Goal: Check status: Check status

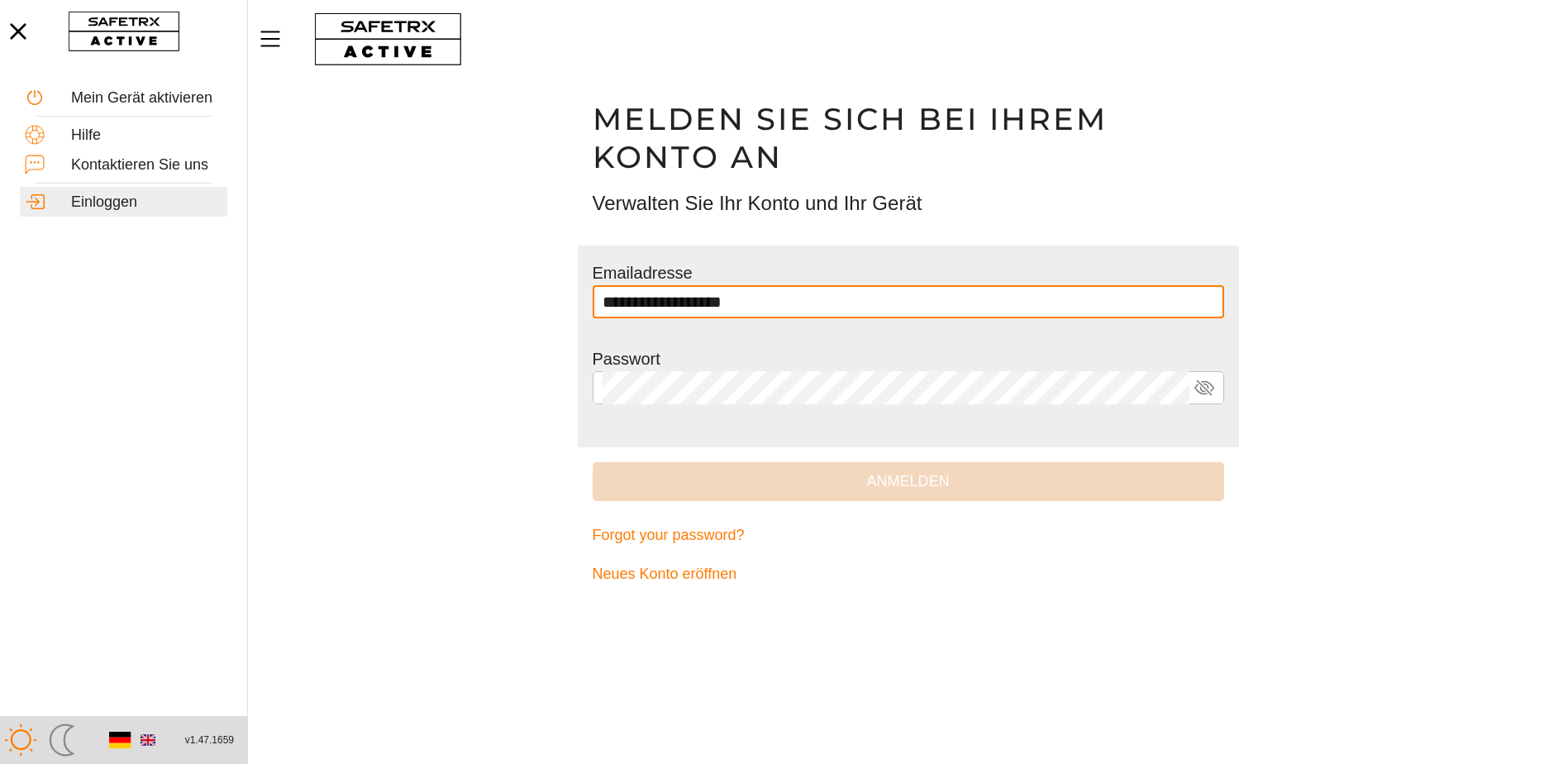
type input "**********"
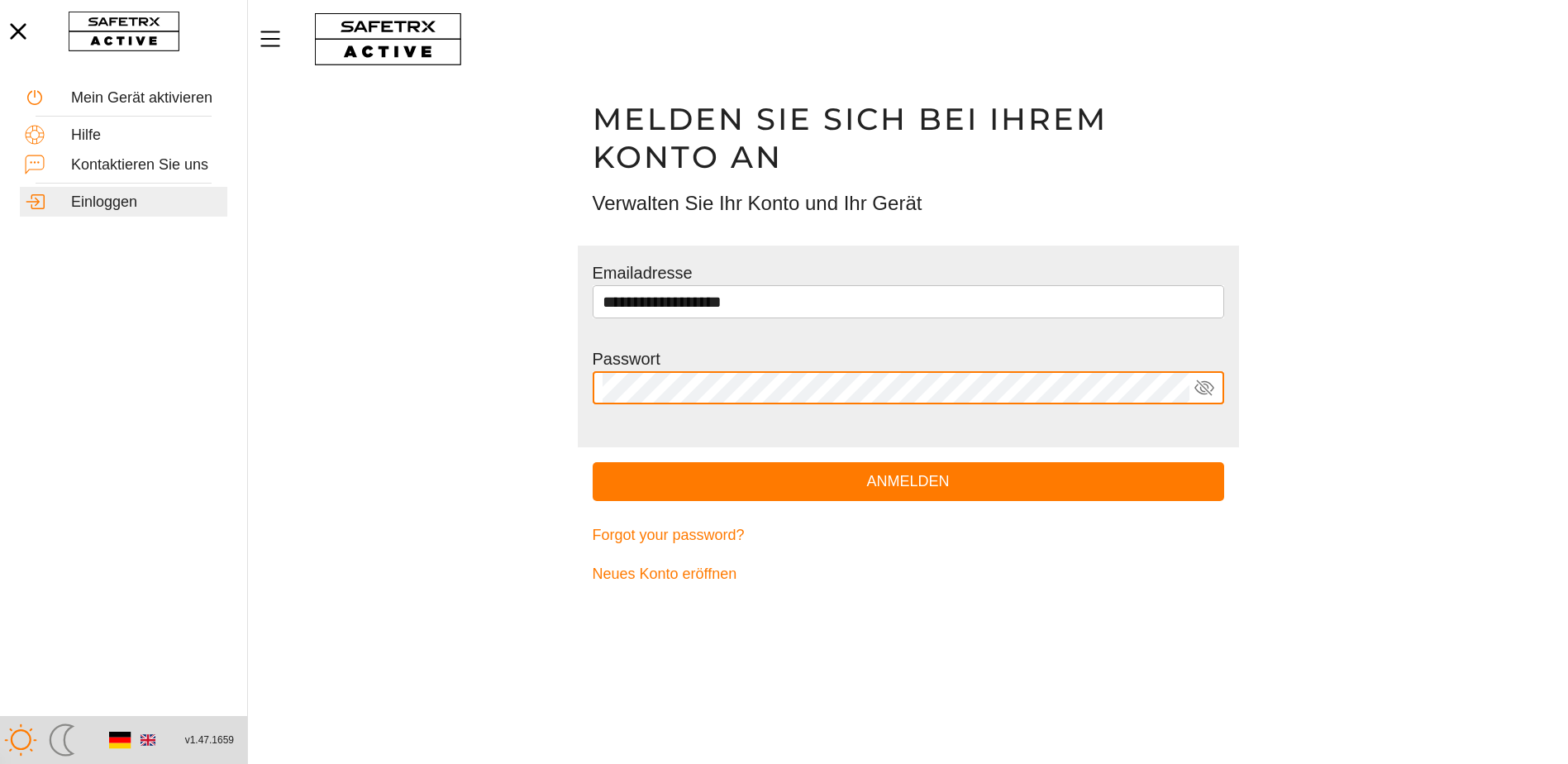
click at [593, 463] on button "Anmelden" at bounding box center [908, 482] width 631 height 39
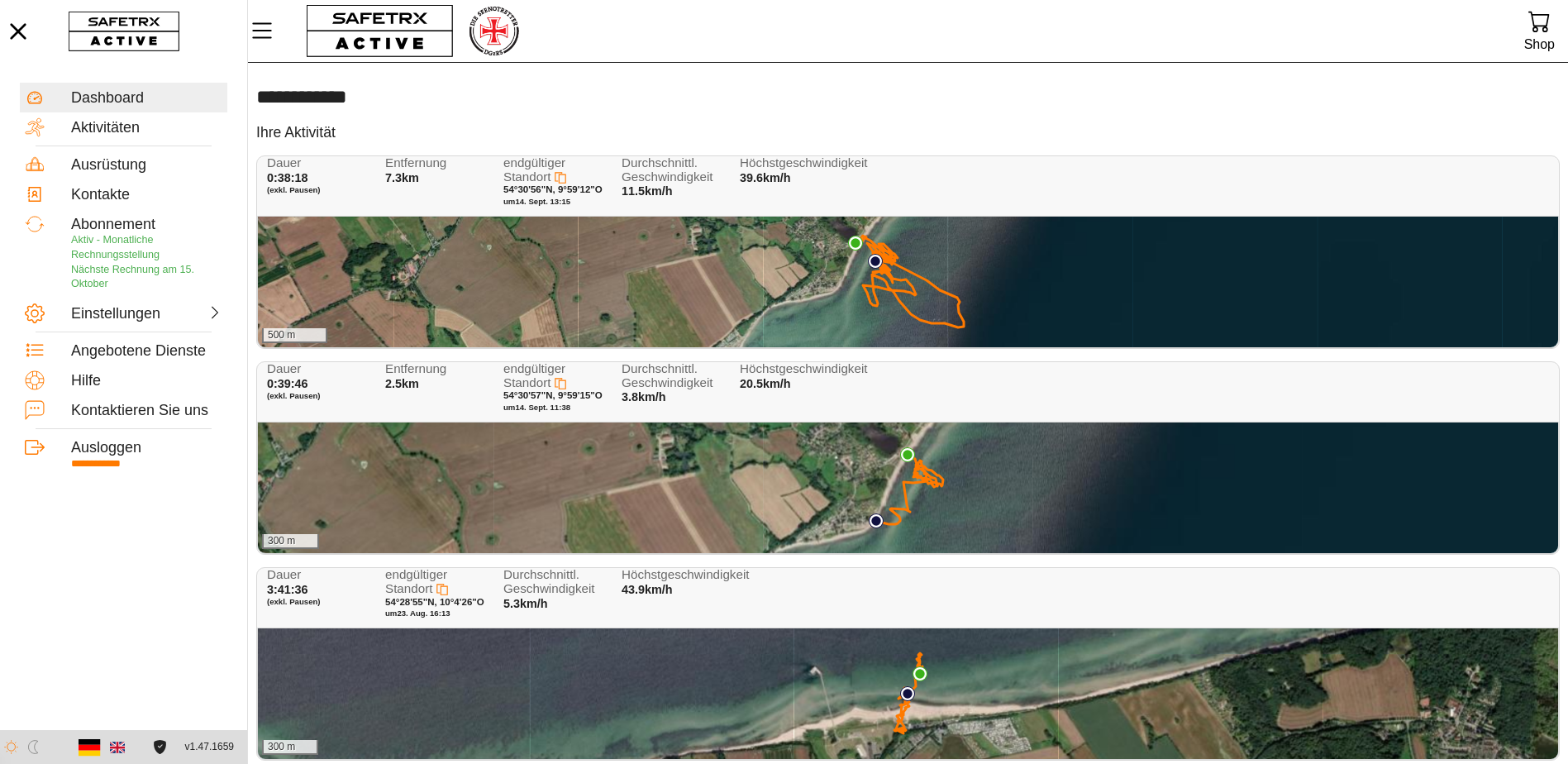
click at [851, 286] on div "500 m" at bounding box center [907, 282] width 1300 height 131
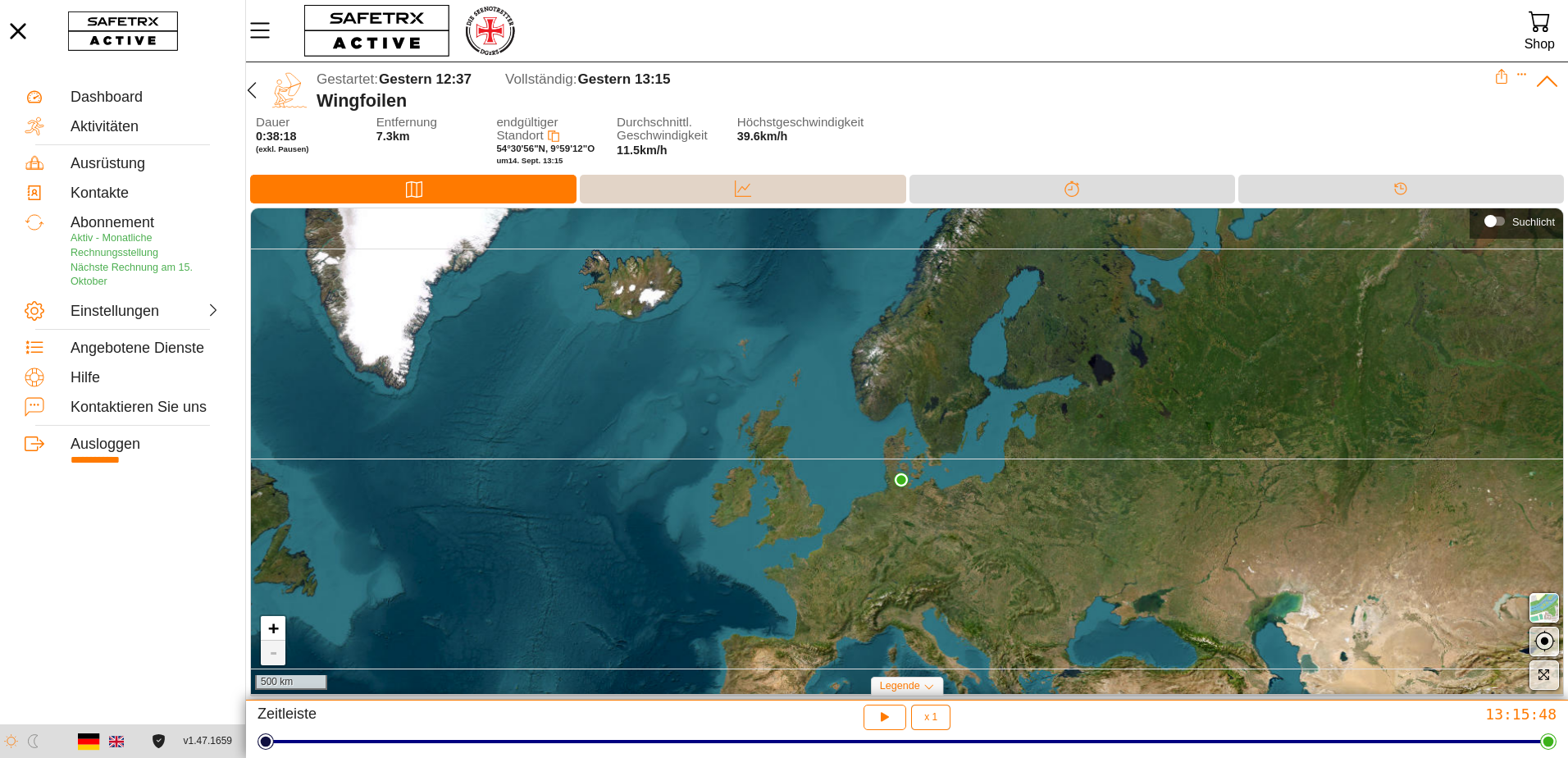
click at [717, 203] on div "Daten" at bounding box center [742, 188] width 326 height 29
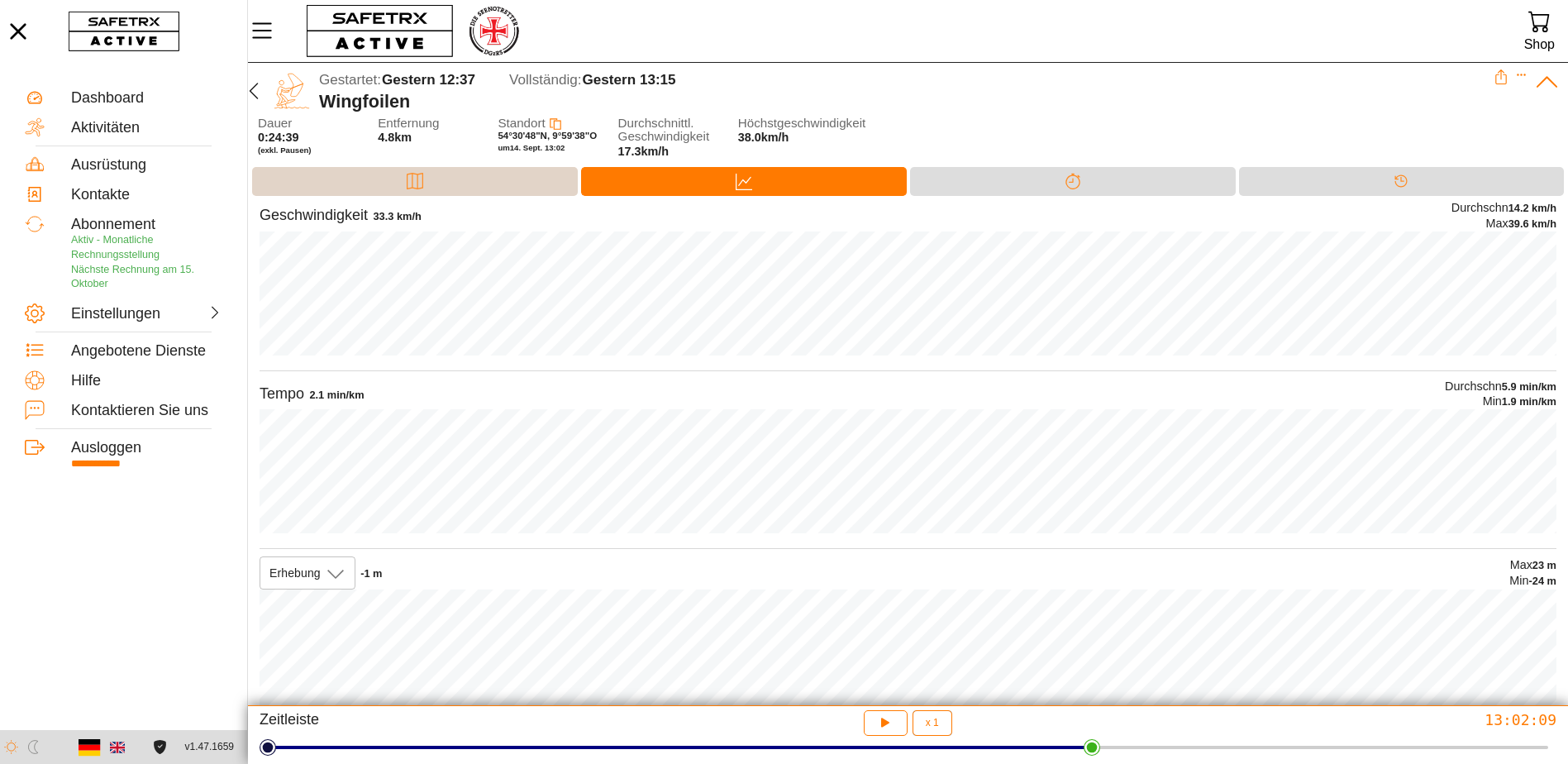
click at [381, 180] on div "Karte" at bounding box center [415, 181] width 326 height 29
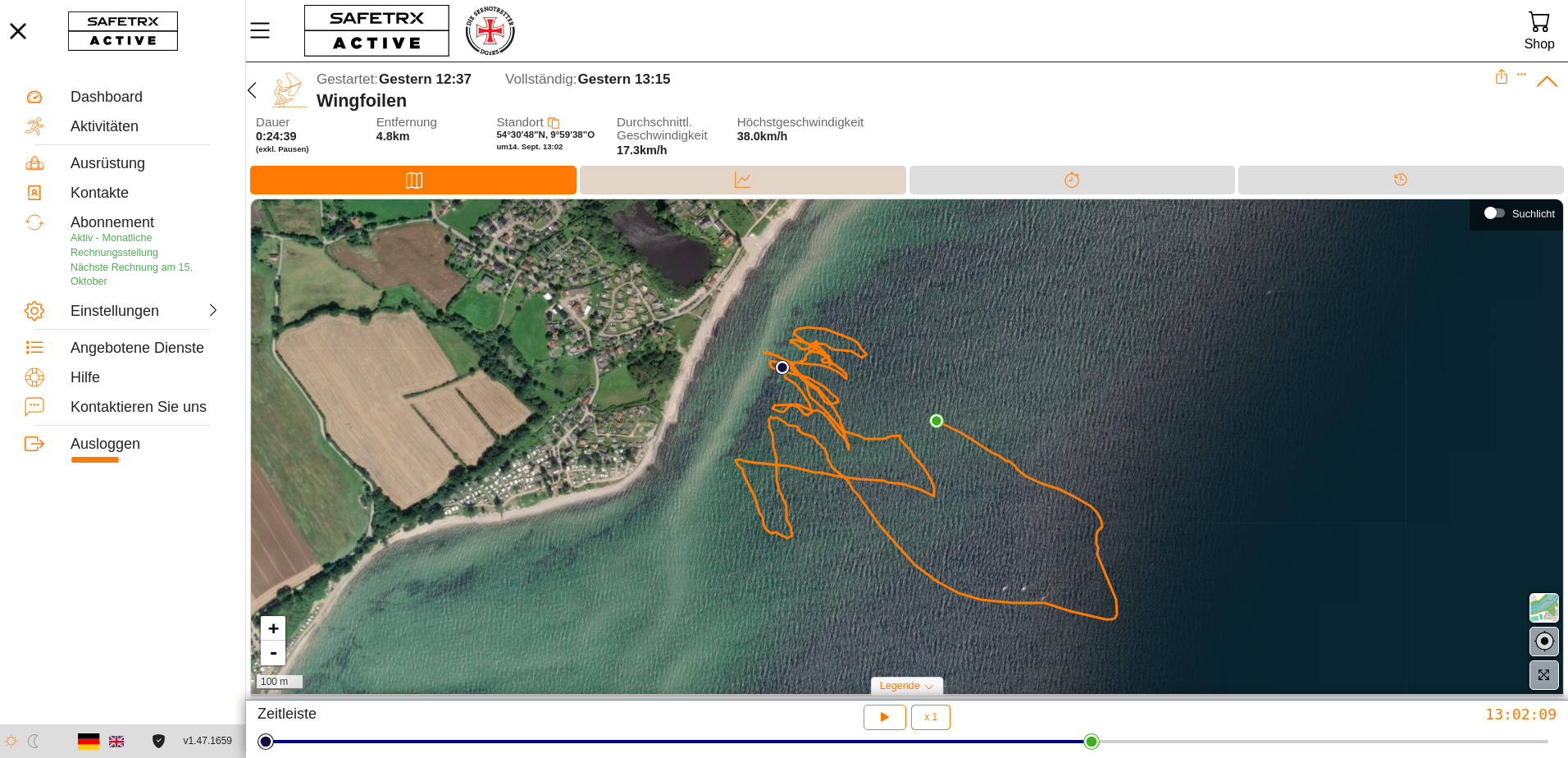
click at [654, 182] on div "Daten" at bounding box center [742, 180] width 326 height 29
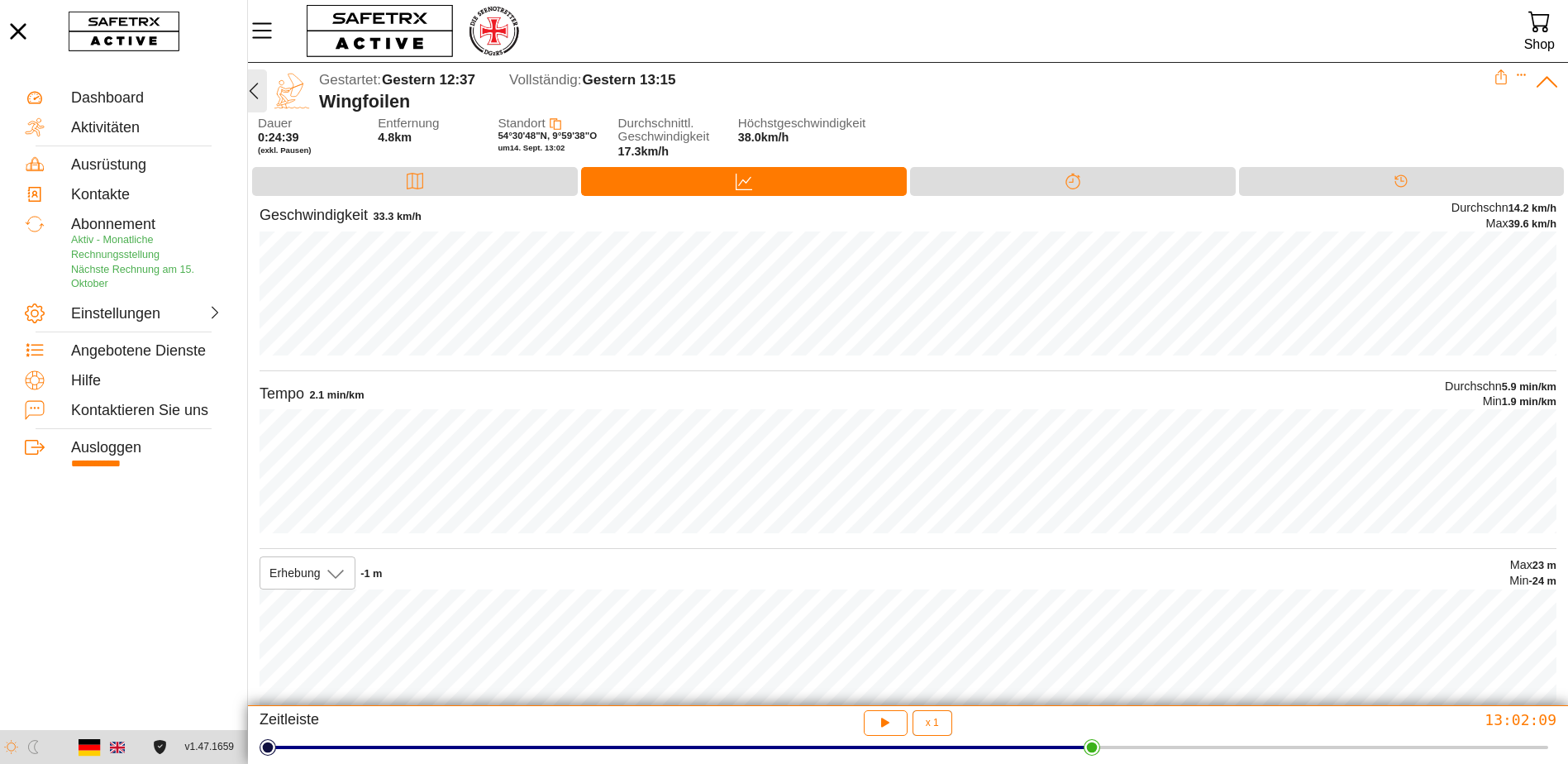
click at [263, 88] on icon "button" at bounding box center [253, 91] width 20 height 20
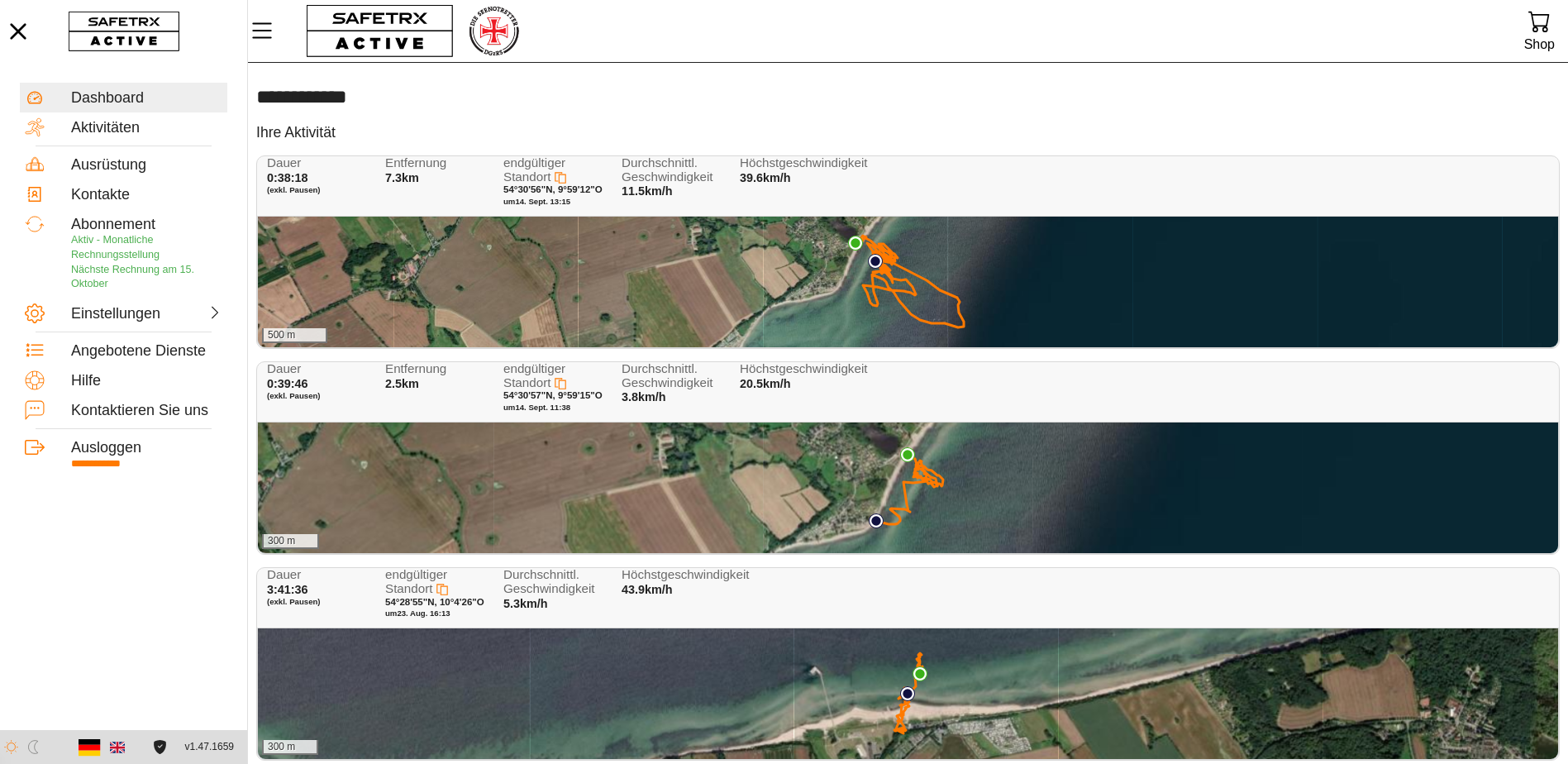
click at [891, 479] on div "300 m" at bounding box center [907, 488] width 1300 height 131
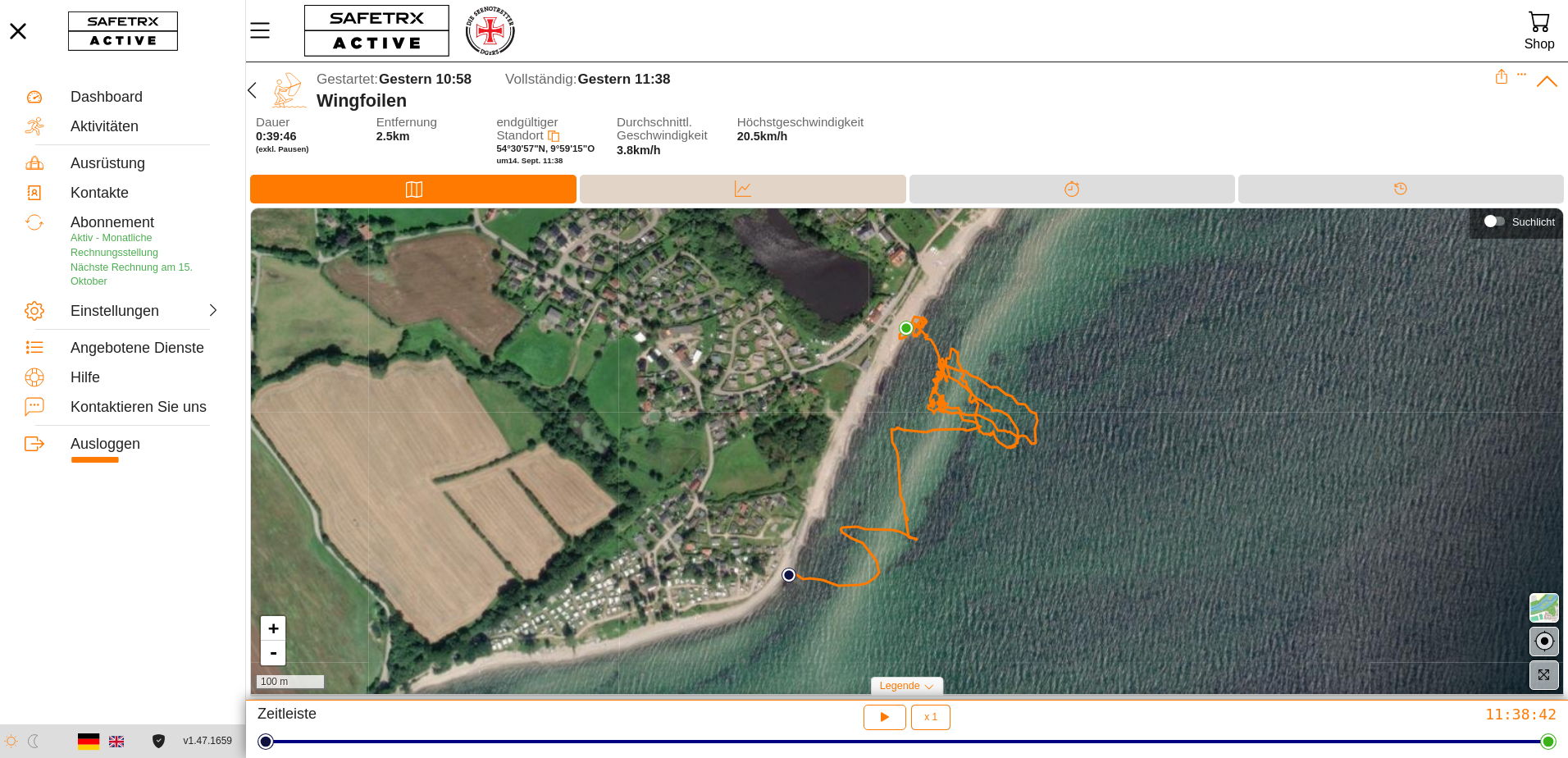
click at [752, 201] on div "Daten" at bounding box center [742, 188] width 326 height 29
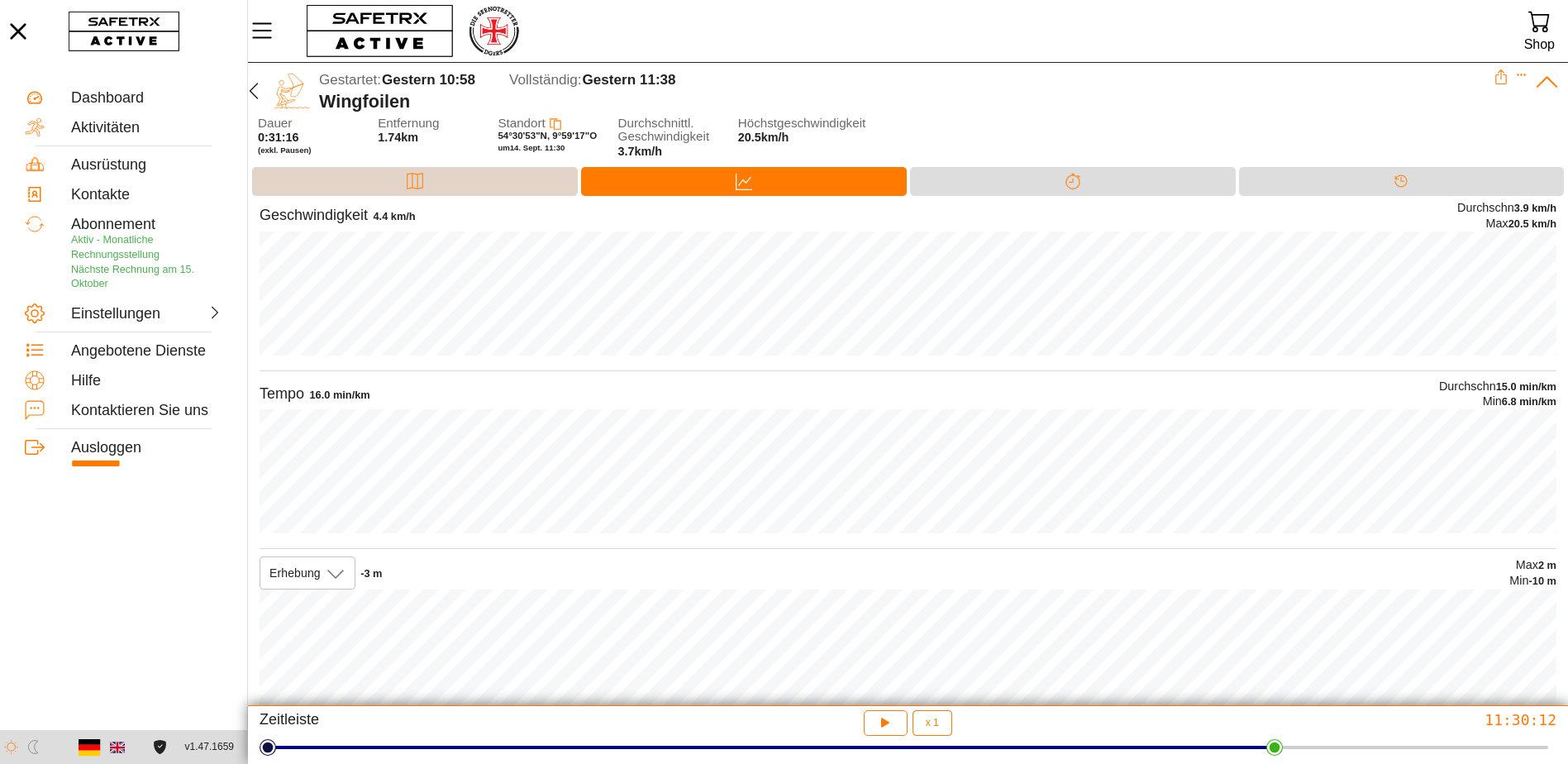
click at [442, 180] on div "Karte" at bounding box center [415, 181] width 326 height 29
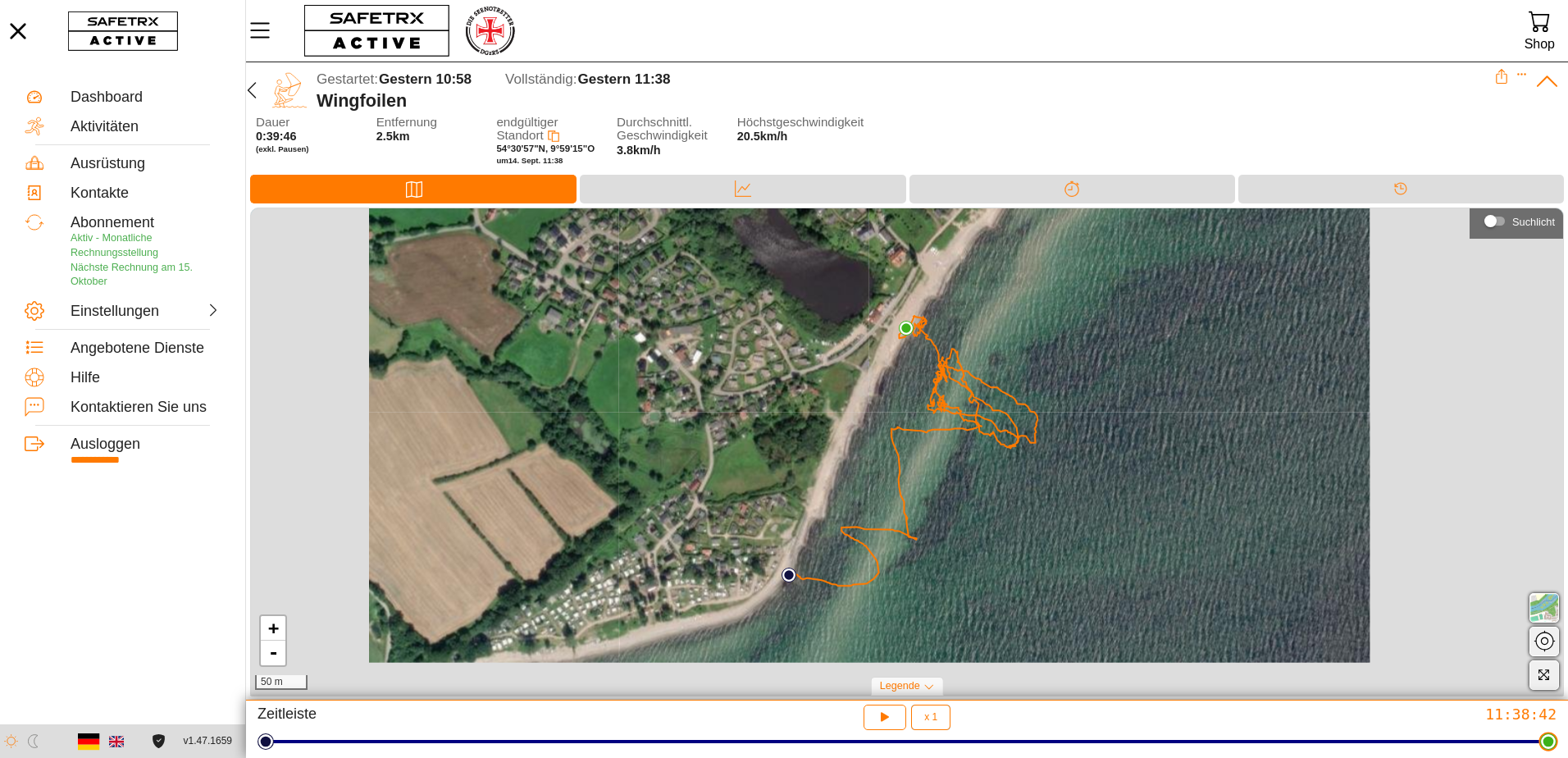
drag, startPoint x: 1274, startPoint y: 751, endPoint x: 1571, endPoint y: 778, distance: 298.2
click at [1555, 757] on html "**********" at bounding box center [784, 379] width 1568 height 758
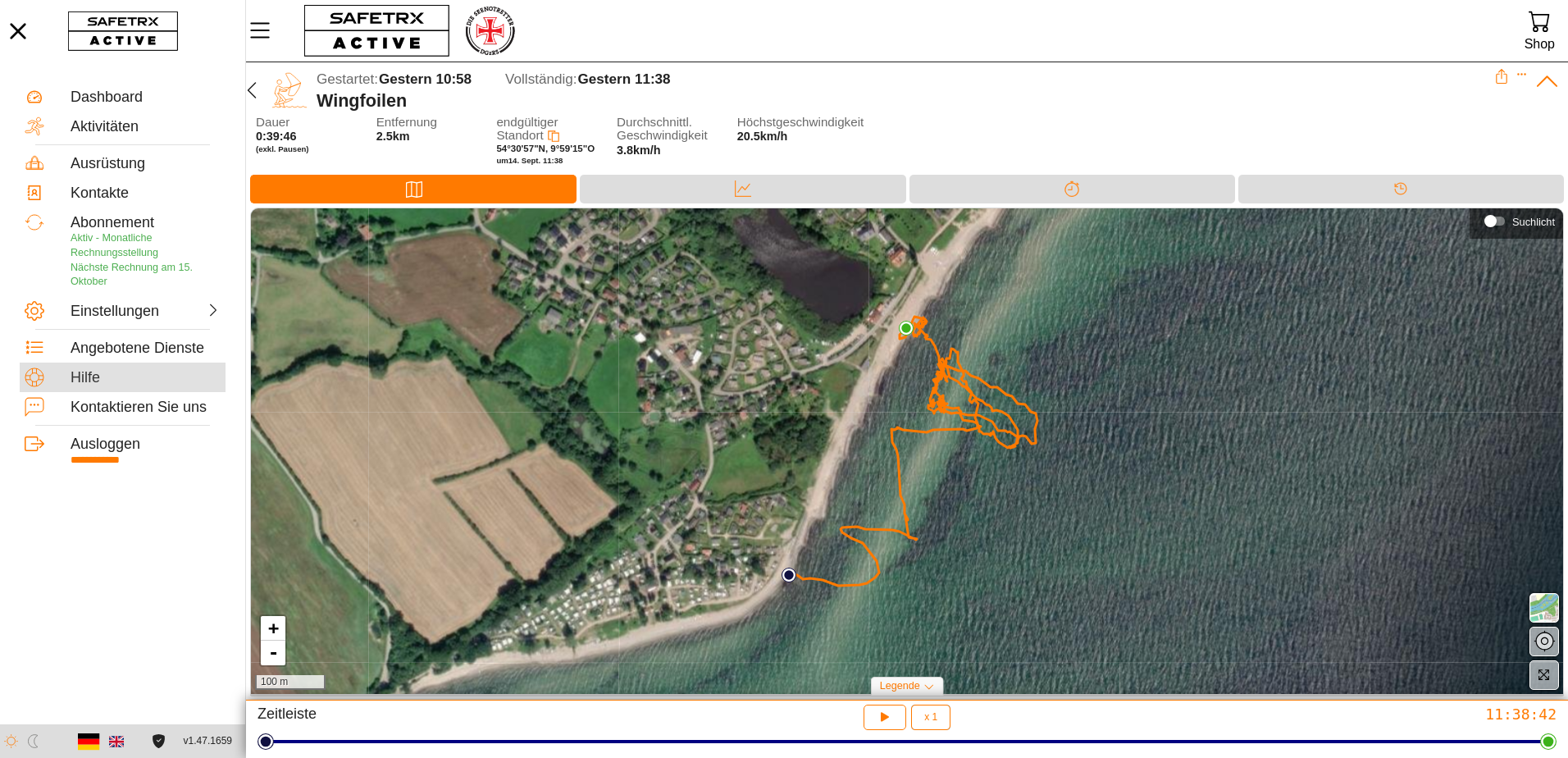
click at [124, 373] on div "Hilfe" at bounding box center [146, 378] width 150 height 18
